Goal: Task Accomplishment & Management: Manage account settings

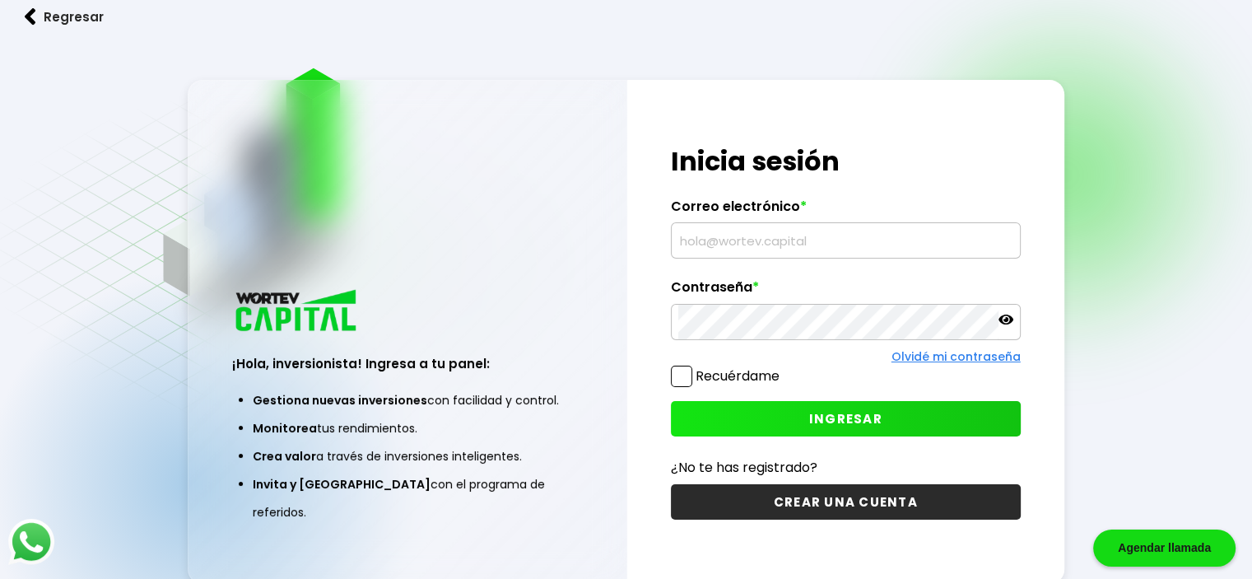
type input "[EMAIL_ADDRESS][DOMAIN_NAME]"
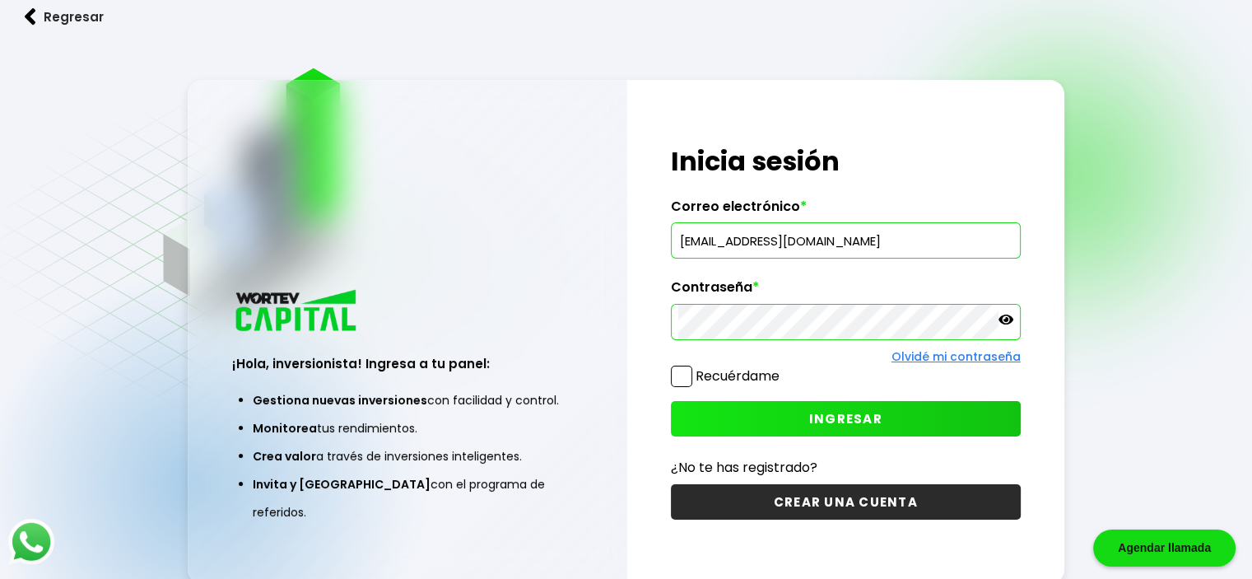
click at [780, 435] on button "INGRESAR" at bounding box center [846, 418] width 350 height 35
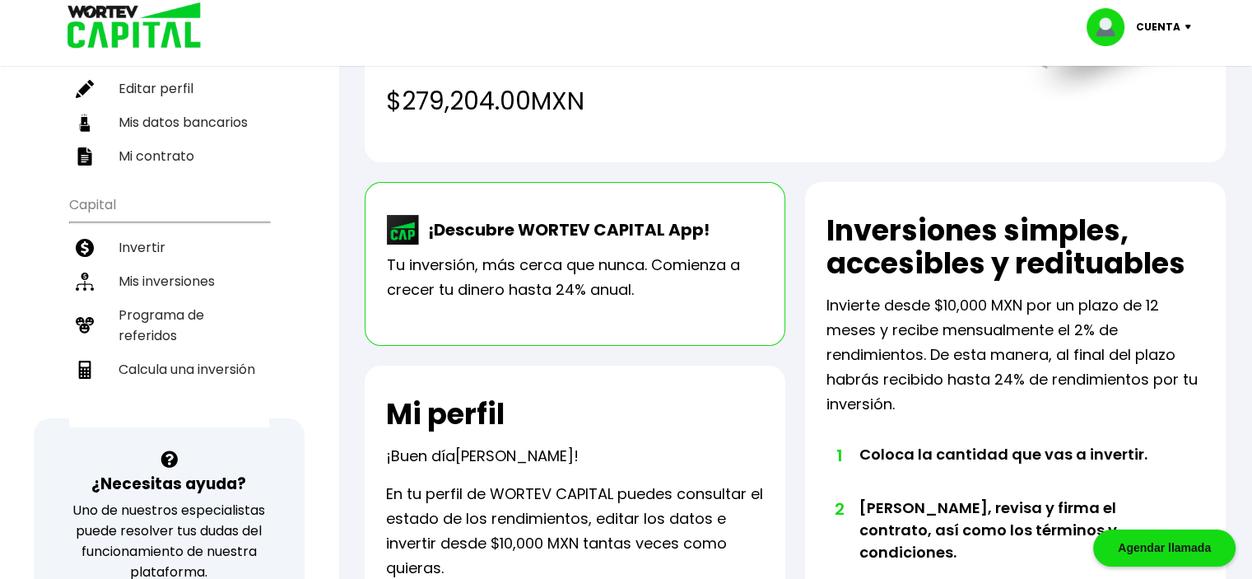
scroll to position [247, 0]
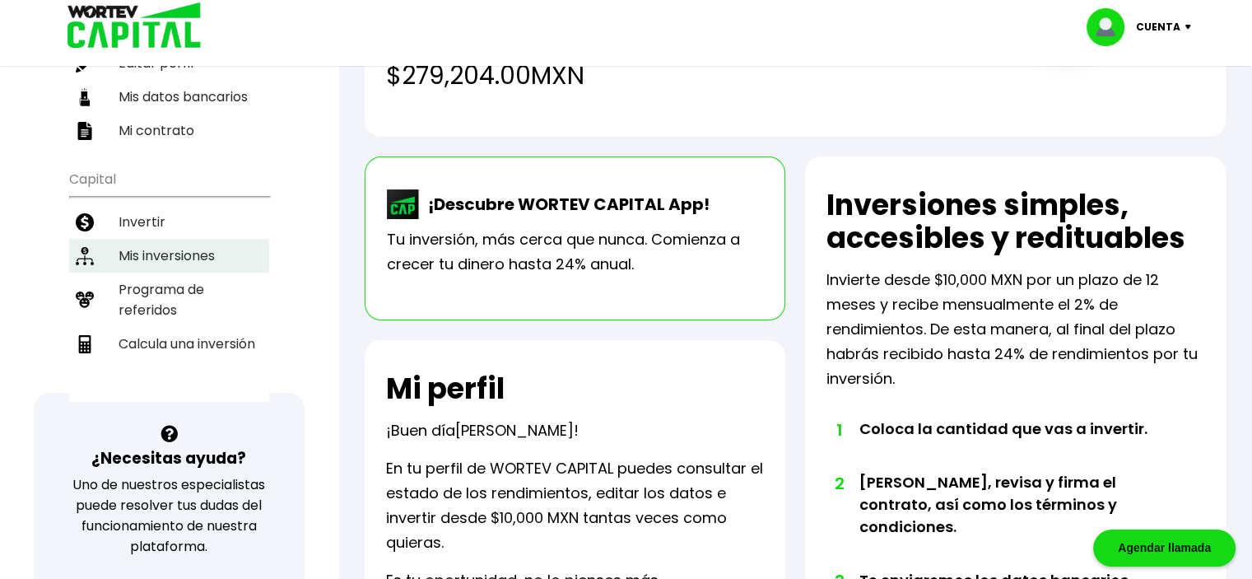
click at [201, 243] on li "Mis inversiones" at bounding box center [169, 256] width 200 height 34
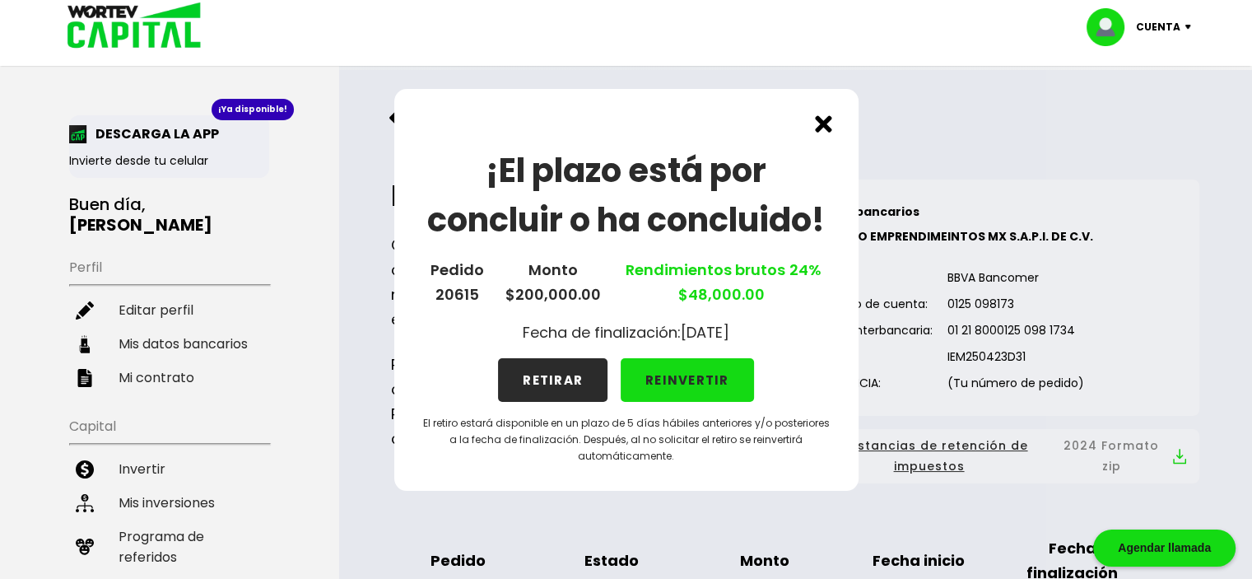
click at [547, 381] on button "RETIRAR" at bounding box center [553, 380] width 110 height 44
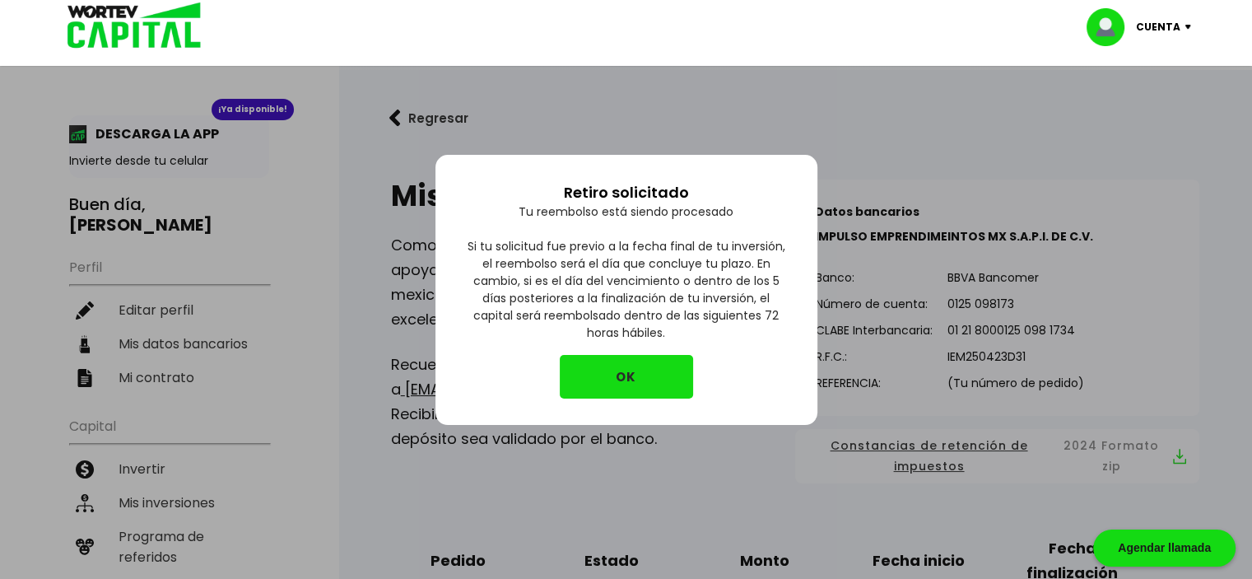
click at [645, 372] on button "OK" at bounding box center [626, 377] width 133 height 44
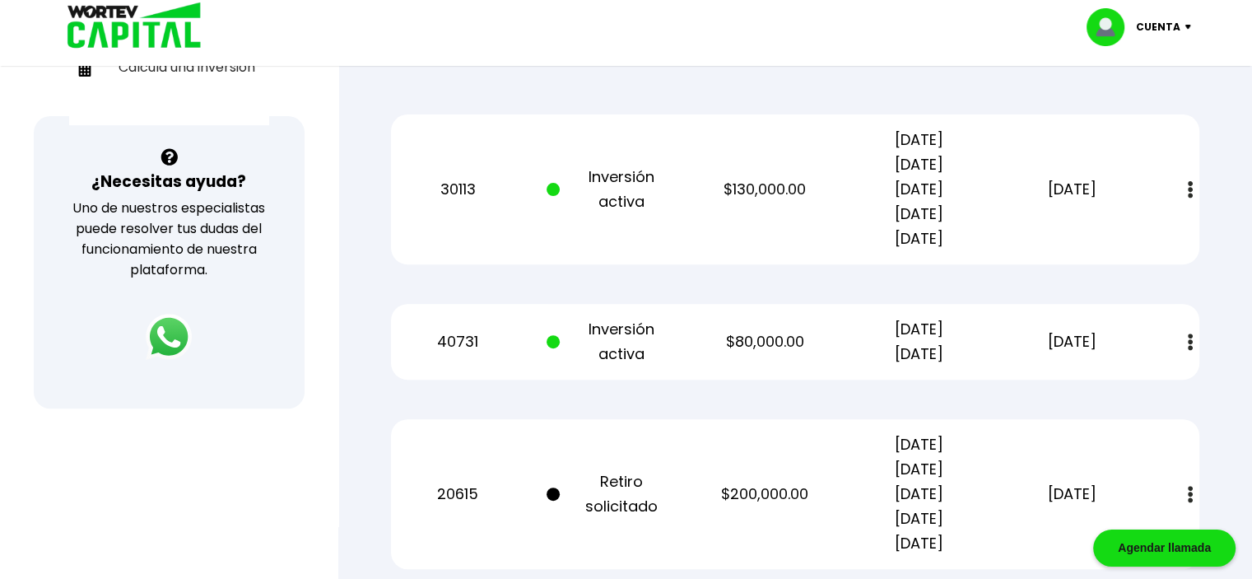
scroll to position [576, 0]
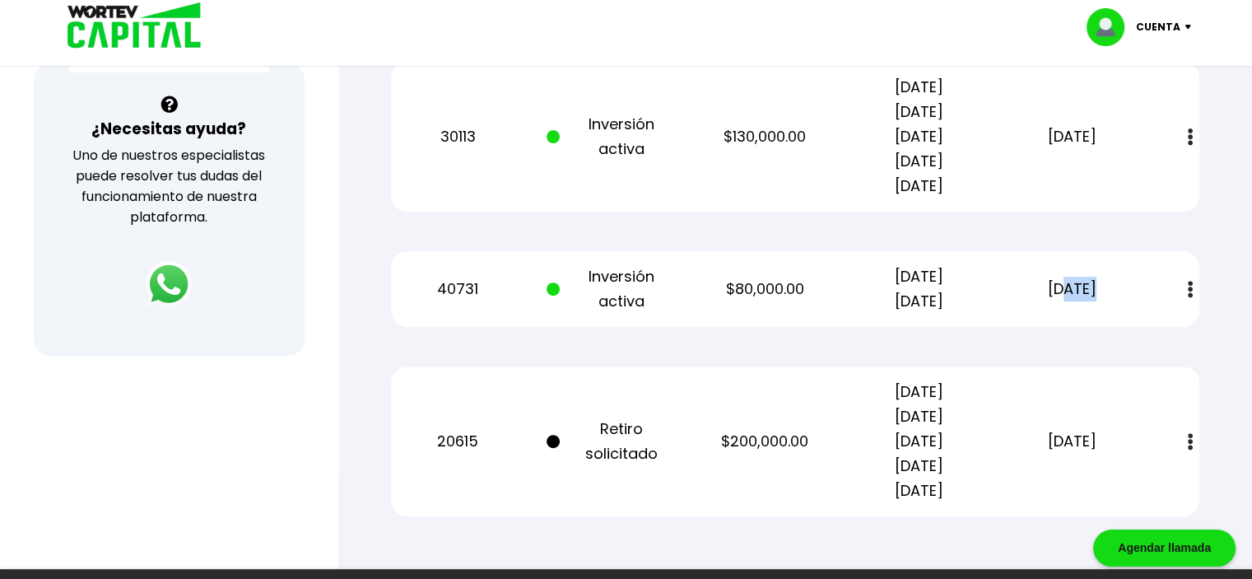
drag, startPoint x: 1047, startPoint y: 285, endPoint x: 1080, endPoint y: 289, distance: 33.2
click at [1080, 289] on p "[DATE]" at bounding box center [1072, 289] width 129 height 25
